Goal: Information Seeking & Learning: Learn about a topic

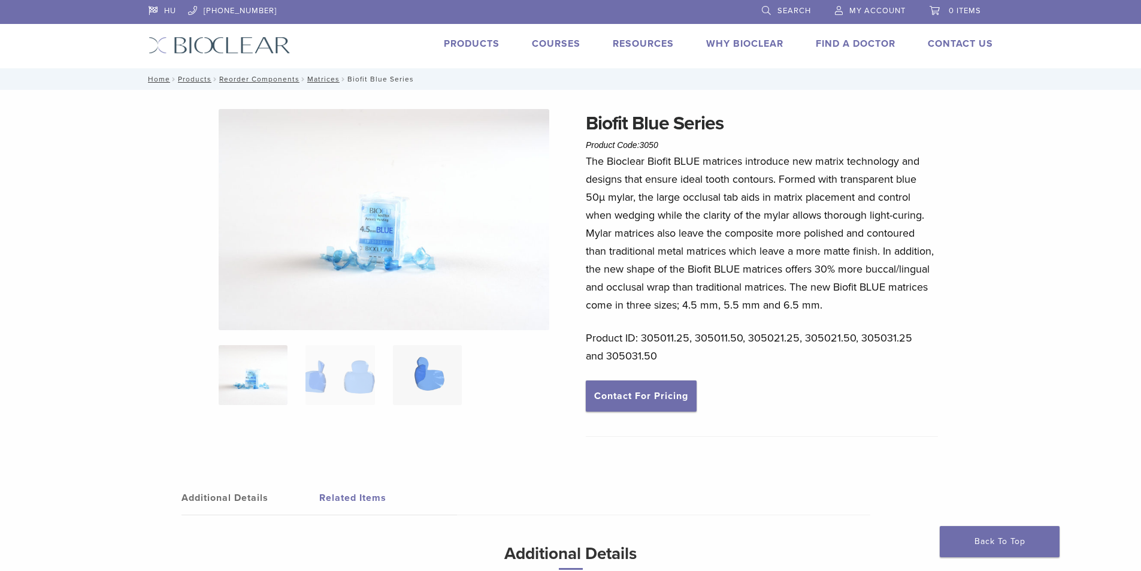
click at [417, 374] on img at bounding box center [427, 375] width 69 height 60
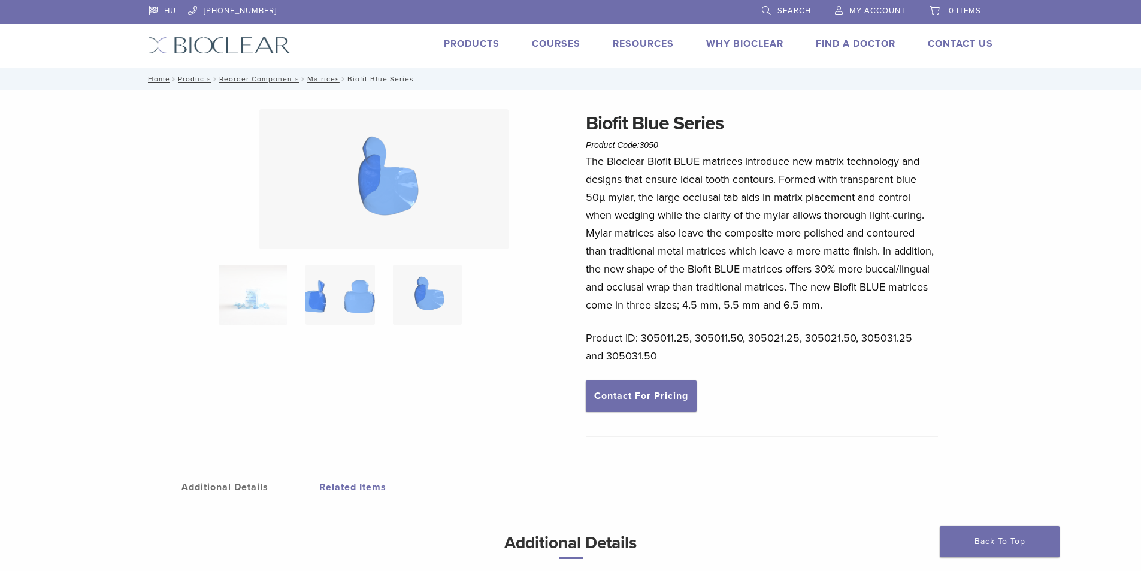
click at [350, 283] on img at bounding box center [339, 295] width 69 height 60
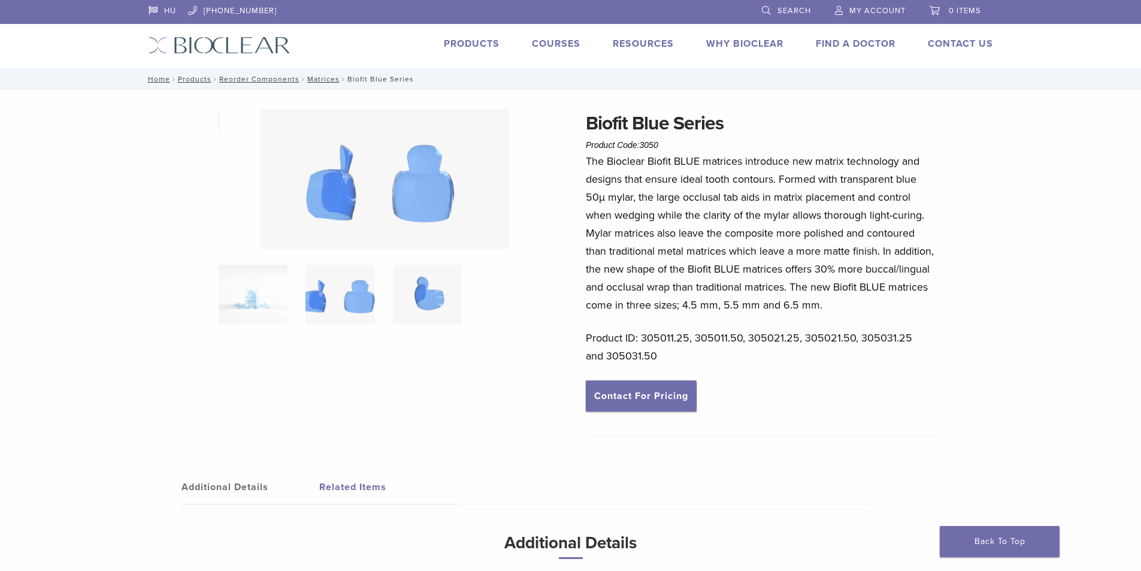
click at [414, 281] on img at bounding box center [427, 295] width 69 height 60
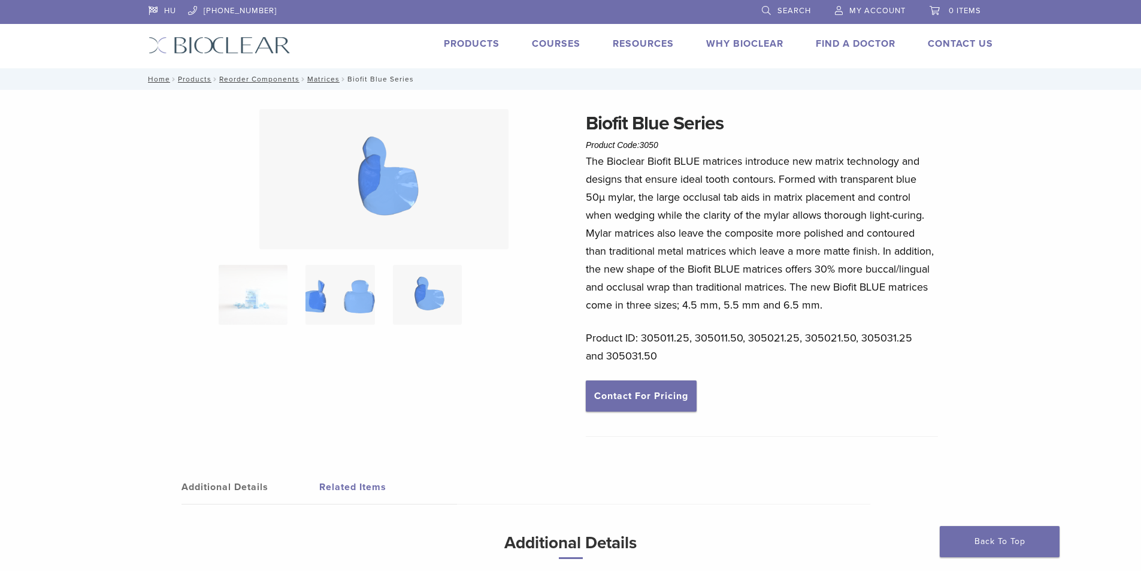
click at [323, 285] on img at bounding box center [339, 295] width 69 height 60
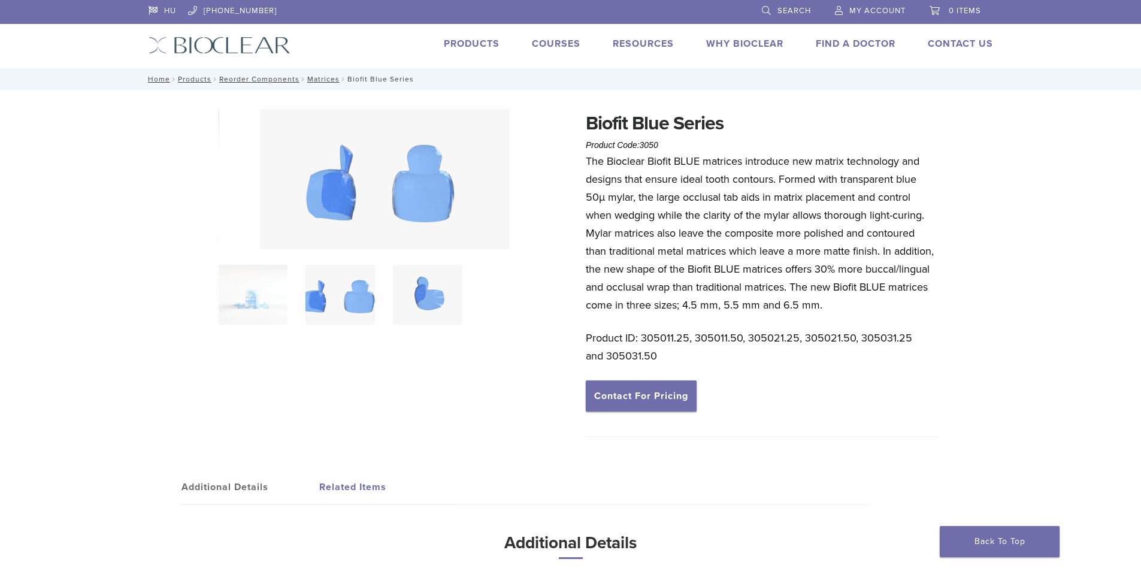
click at [425, 299] on img at bounding box center [427, 295] width 69 height 60
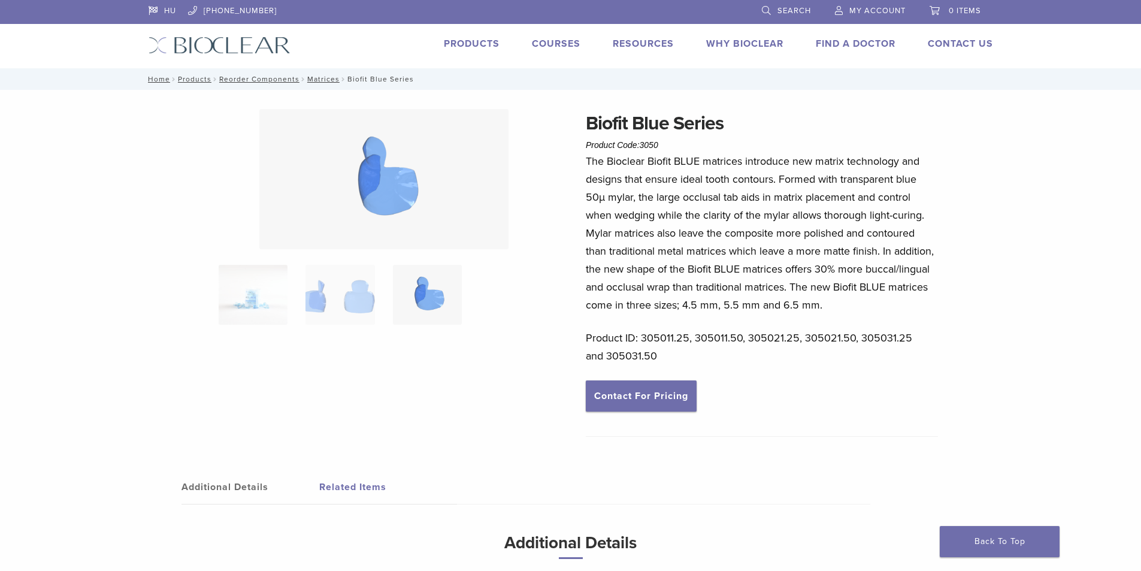
click at [485, 45] on link "Products" at bounding box center [472, 44] width 56 height 12
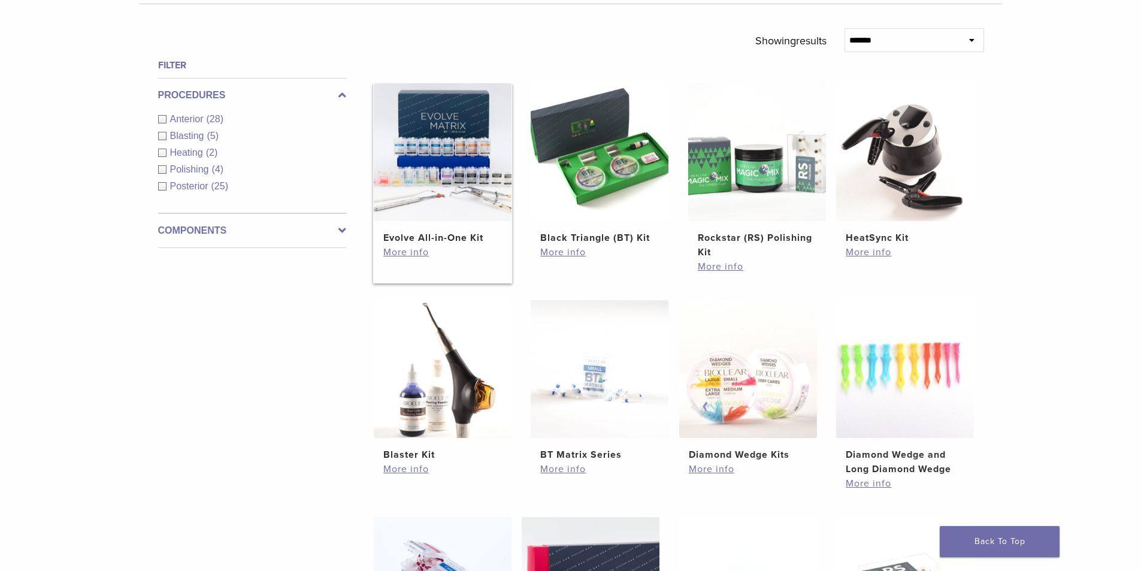
scroll to position [419, 0]
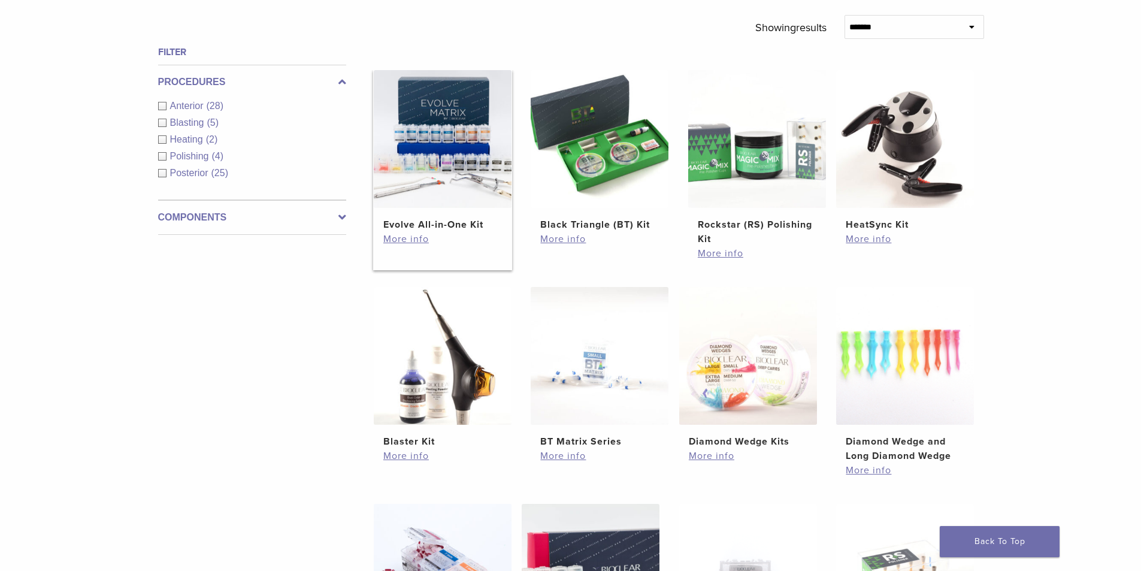
click at [451, 182] on img at bounding box center [443, 139] width 138 height 138
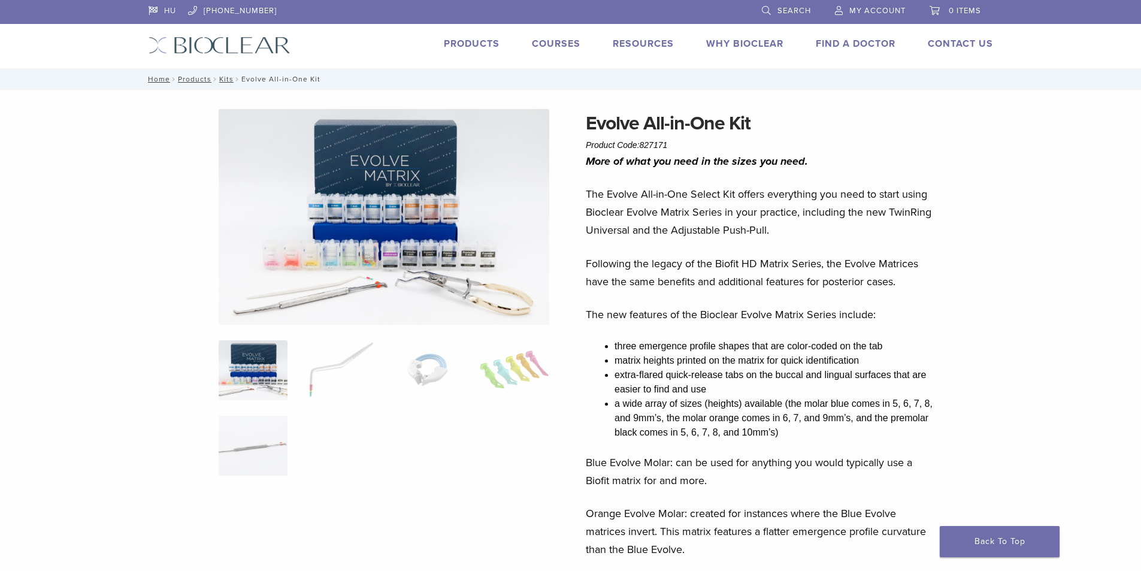
click at [393, 259] on img at bounding box center [384, 217] width 331 height 216
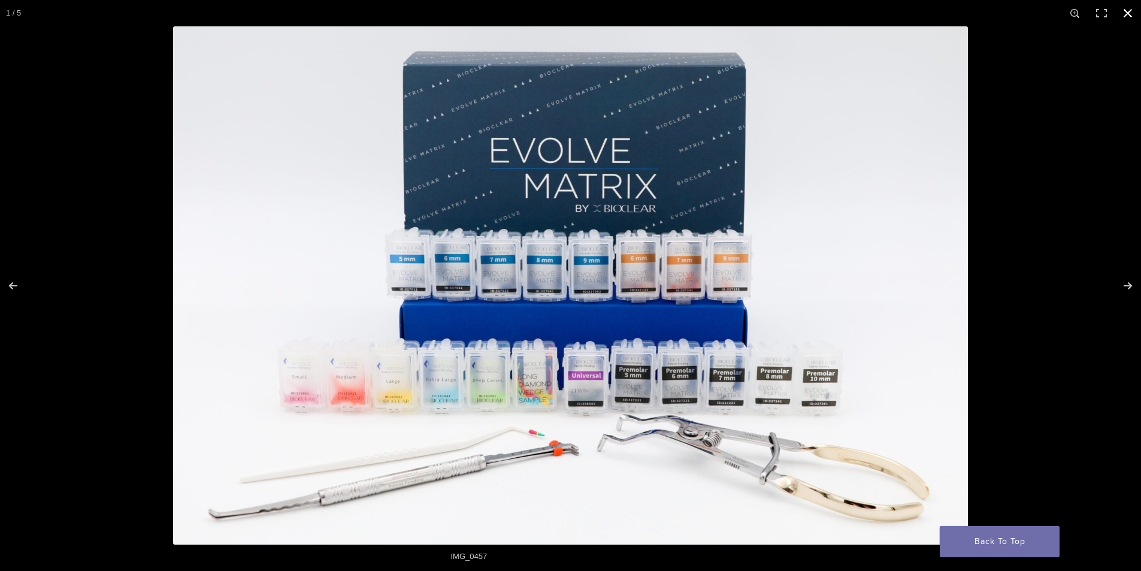
click at [1123, 6] on button "Close (Esc)" at bounding box center [1128, 13] width 26 height 26
